Goal: Communication & Community: Participate in discussion

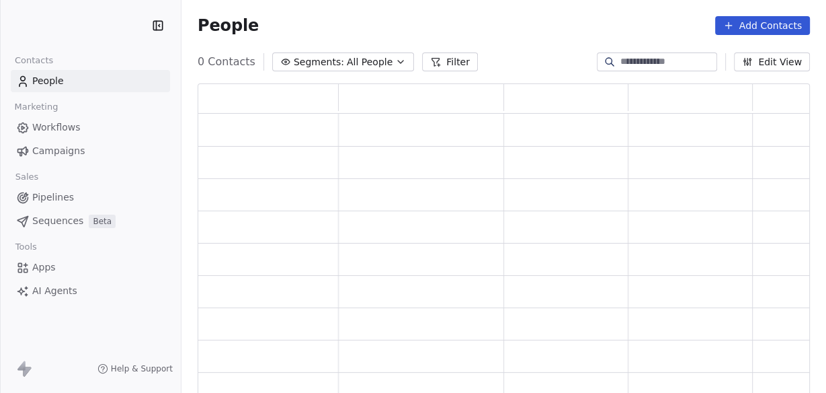
scroll to position [305, 604]
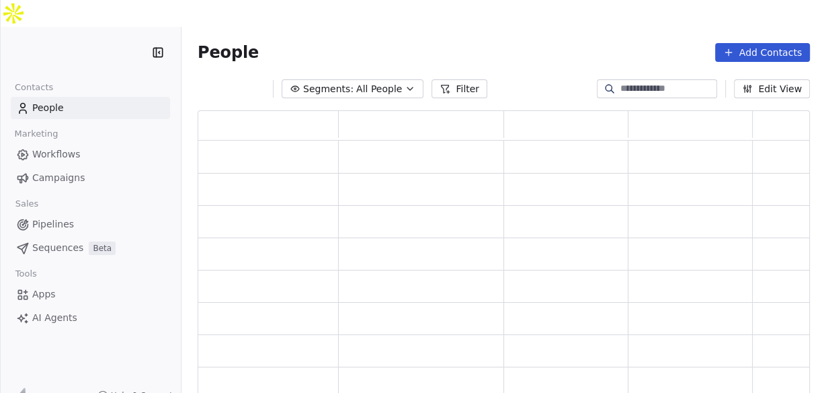
click at [56, 151] on div "How likely are you to recommend Swipe One to others? 0 1 2 3 4 5 6 7 8 9 10 Not…" at bounding box center [413, 196] width 826 height 393
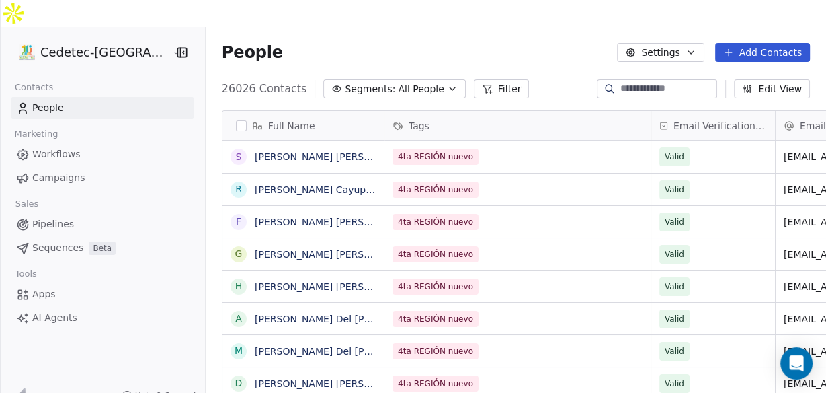
scroll to position [337, 636]
click at [56, 171] on span "Campaigns" at bounding box center [58, 178] width 52 height 14
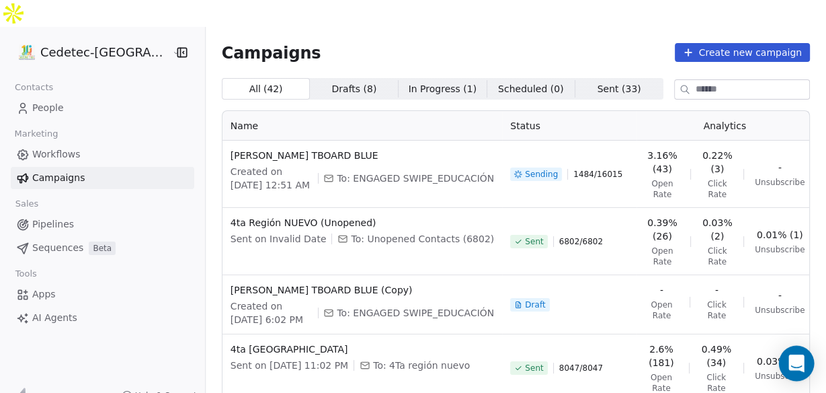
click at [796, 361] on icon "Open Intercom Messenger" at bounding box center [796, 362] width 15 height 17
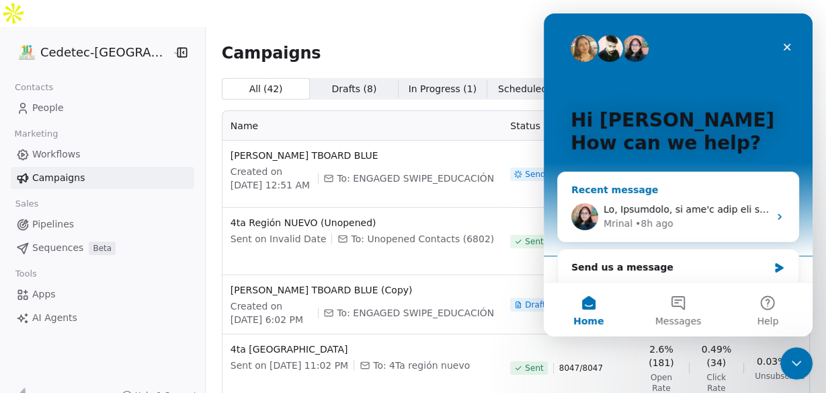
click at [623, 218] on div "Mrinal" at bounding box center [618, 224] width 29 height 14
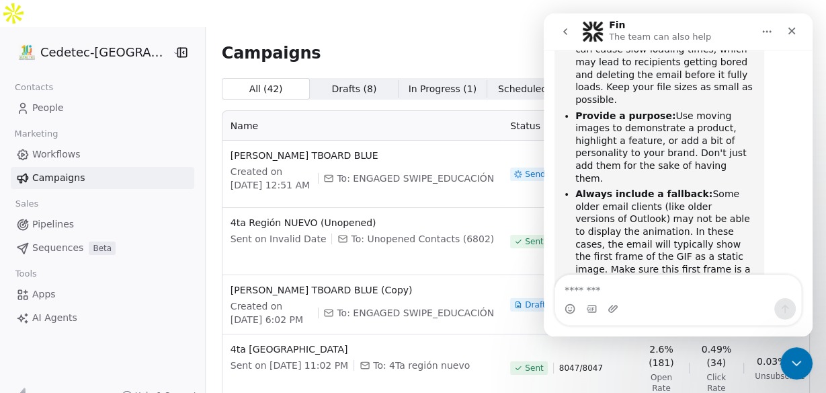
scroll to position [843, 0]
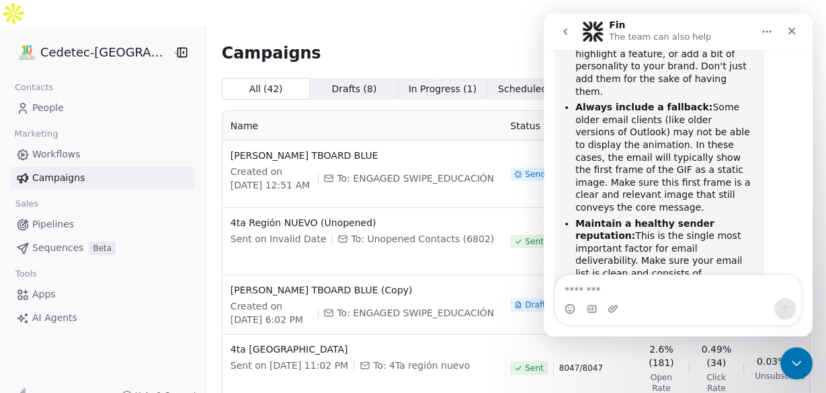
click at [629, 289] on textarea "Message…" at bounding box center [678, 286] width 246 height 23
click at [726, 291] on textarea "**********" at bounding box center [678, 286] width 247 height 23
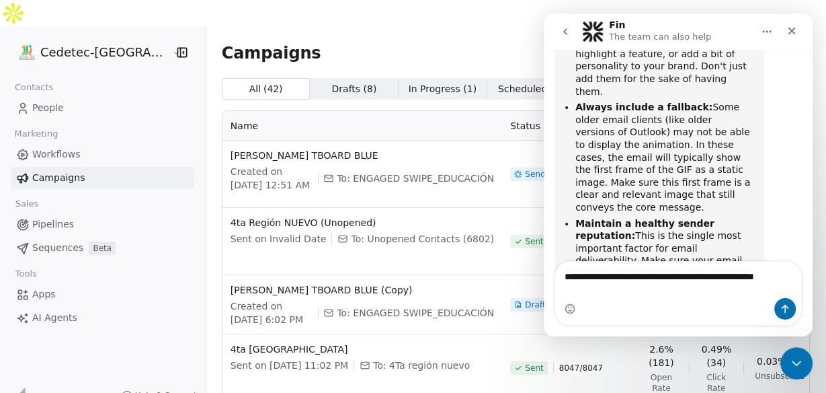
type textarea "**********"
click at [510, 160] on div "Sending 1486 / 16015" at bounding box center [569, 174] width 118 height 51
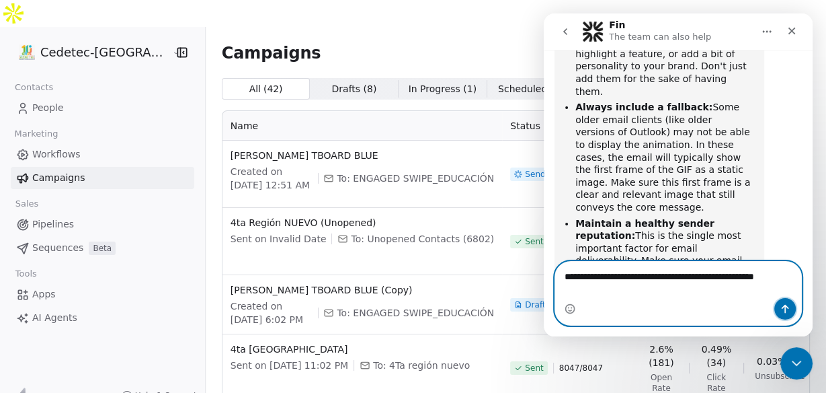
click at [781, 311] on icon "Send a message…" at bounding box center [785, 308] width 11 height 11
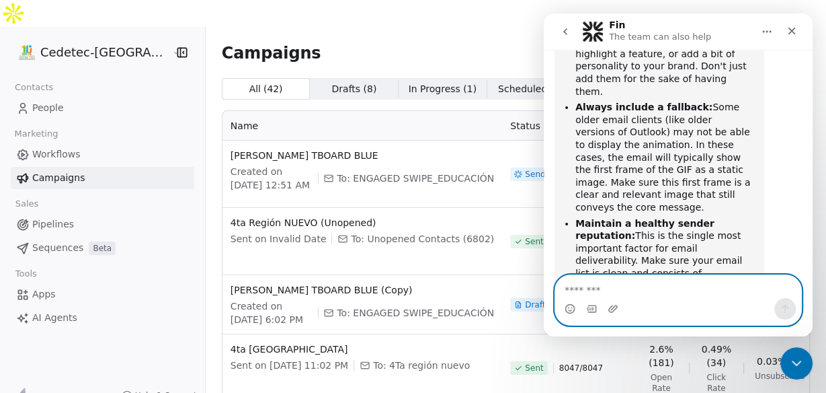
scroll to position [896, 0]
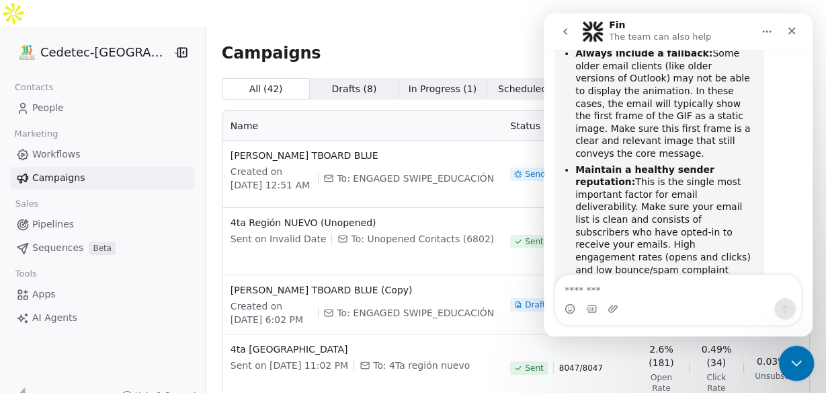
click at [796, 361] on icon "Close Intercom Messenger" at bounding box center [794, 360] width 9 height 5
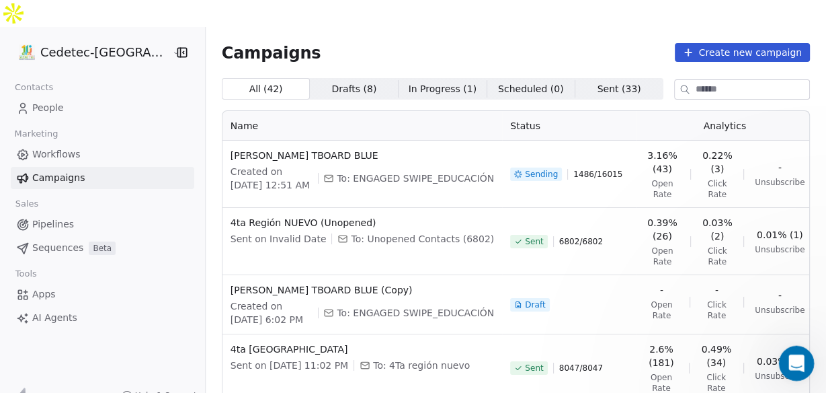
scroll to position [896, 0]
click at [558, 283] on div "Draft" at bounding box center [569, 304] width 118 height 43
click at [798, 360] on icon "Open Intercom Messenger" at bounding box center [795, 361] width 22 height 22
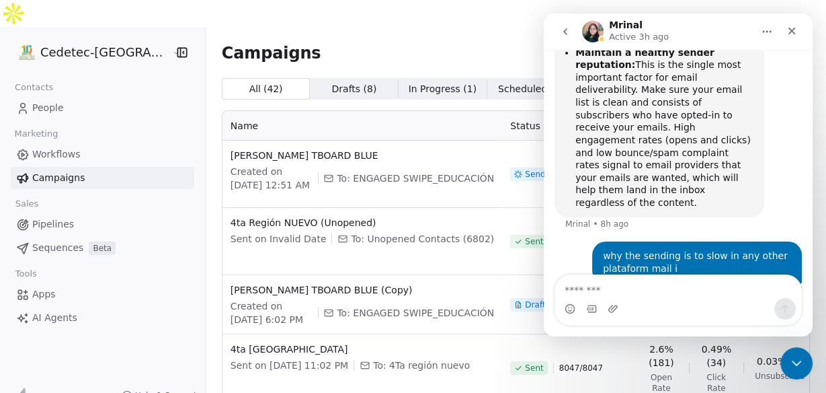
scroll to position [1015, 0]
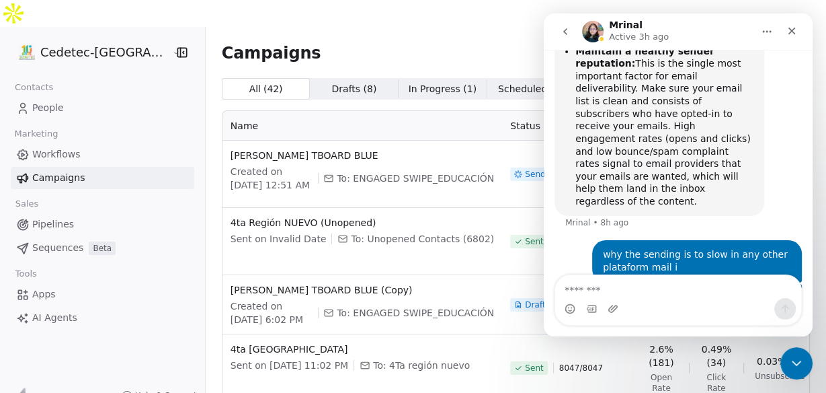
click at [597, 284] on textarea "Message…" at bounding box center [678, 286] width 246 height 23
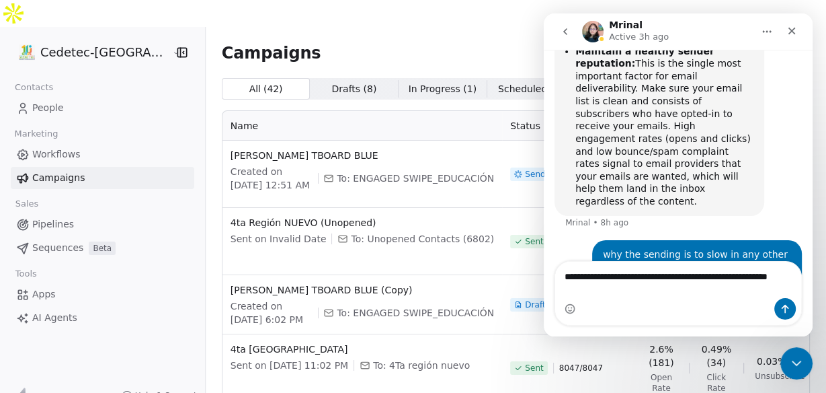
scroll to position [1028, 0]
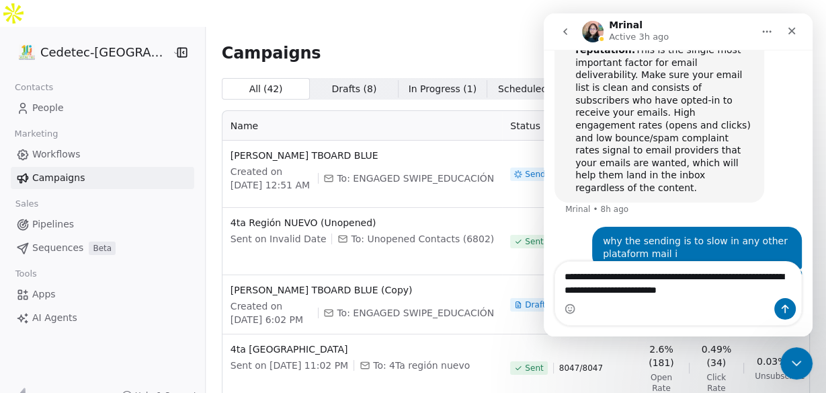
click at [641, 292] on textarea "**********" at bounding box center [678, 280] width 247 height 36
type textarea "**********"
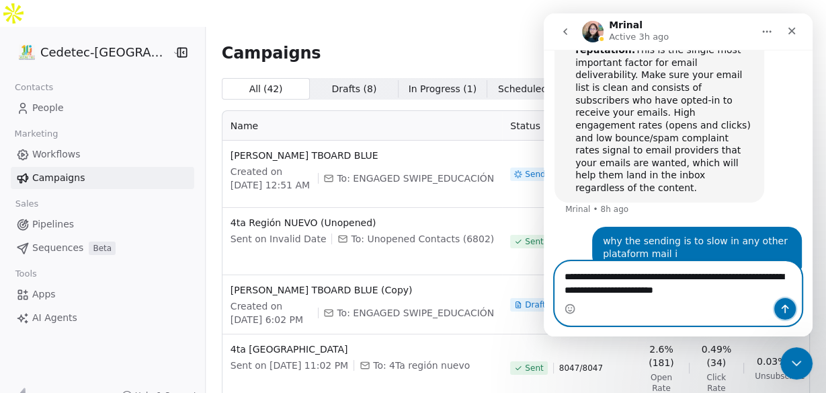
click at [788, 304] on icon "Send a message…" at bounding box center [785, 308] width 11 height 11
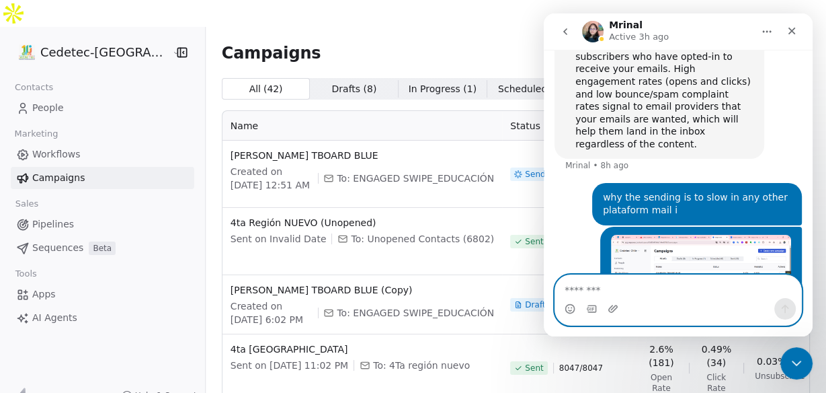
scroll to position [1072, 0]
click at [601, 289] on textarea "Message…" at bounding box center [678, 286] width 247 height 23
type textarea "*"
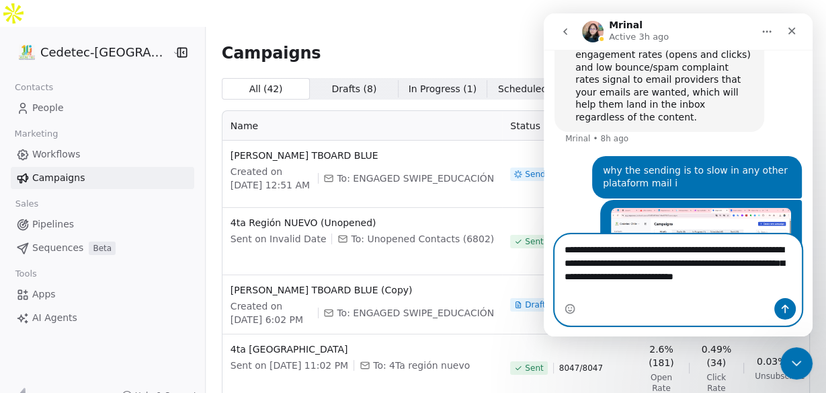
scroll to position [1112, 0]
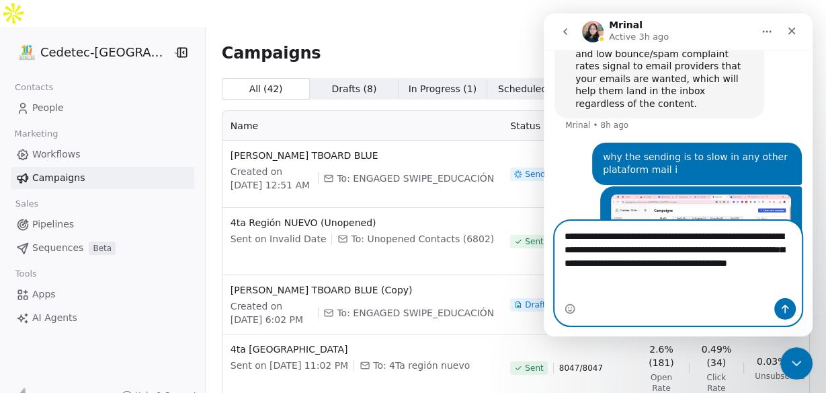
type textarea "**********"
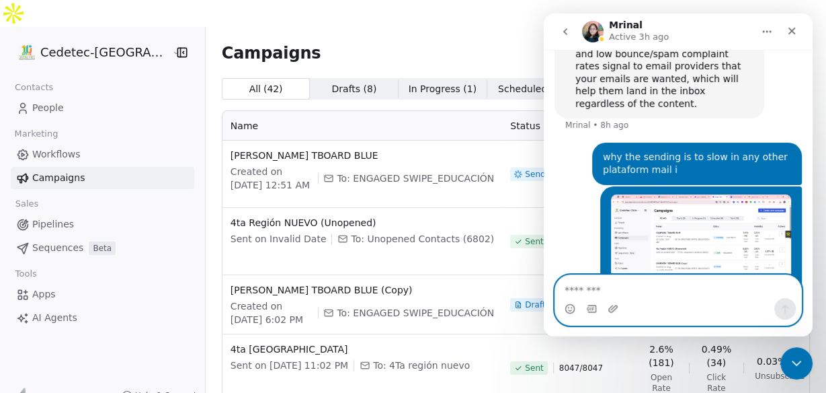
scroll to position [1155, 0]
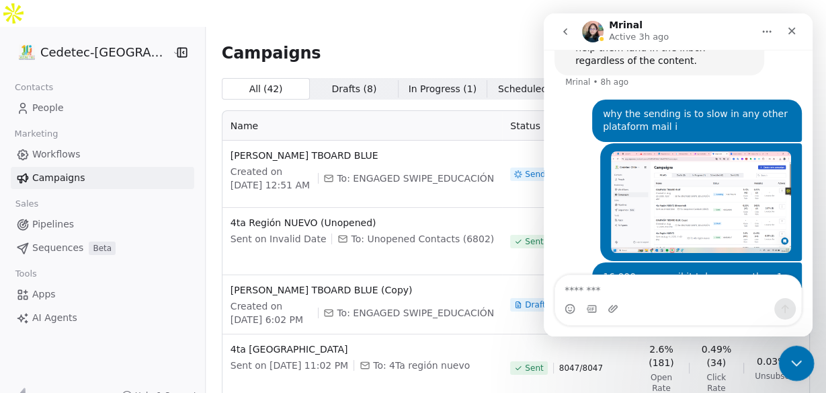
click at [800, 369] on icon "Close Intercom Messenger" at bounding box center [795, 361] width 16 height 16
